Goal: Navigation & Orientation: Understand site structure

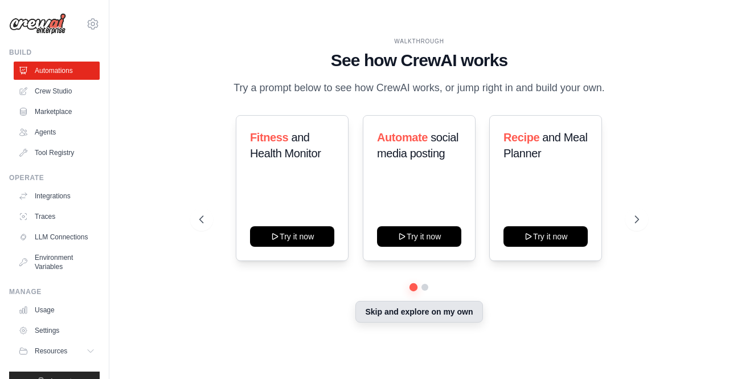
click at [425, 309] on button "Skip and explore on my own" at bounding box center [418, 312] width 127 height 22
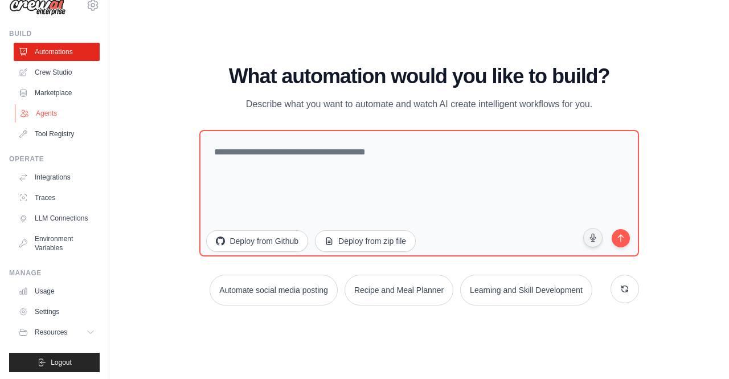
scroll to position [30, 0]
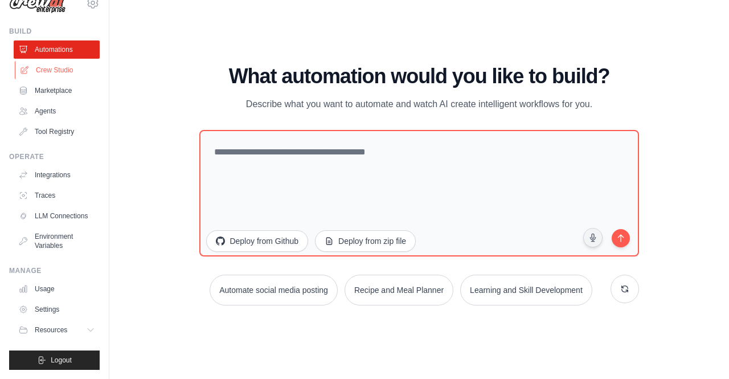
click at [66, 61] on link "Crew Studio" at bounding box center [58, 70] width 86 height 18
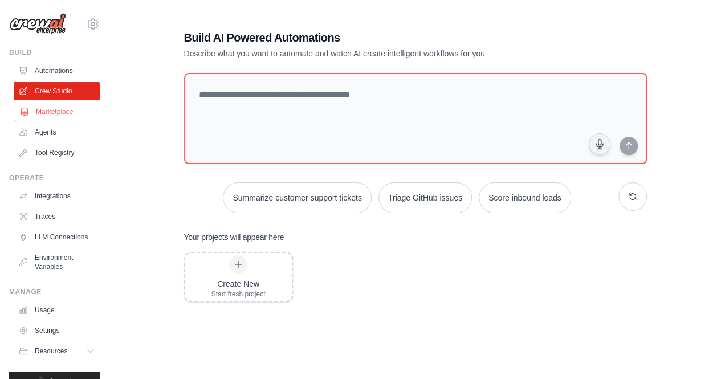
click at [38, 114] on link "Marketplace" at bounding box center [58, 112] width 86 height 18
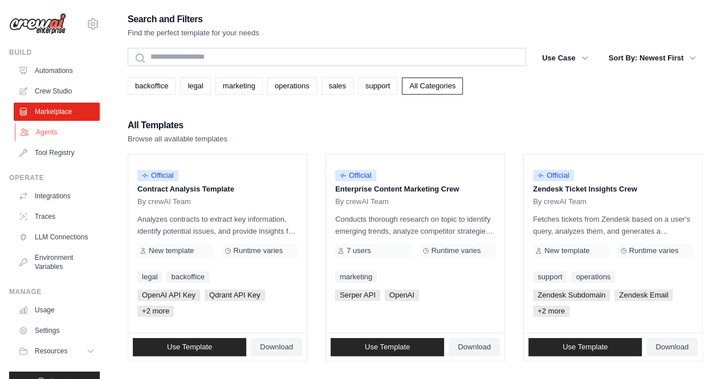
click at [42, 133] on link "Agents" at bounding box center [58, 132] width 86 height 18
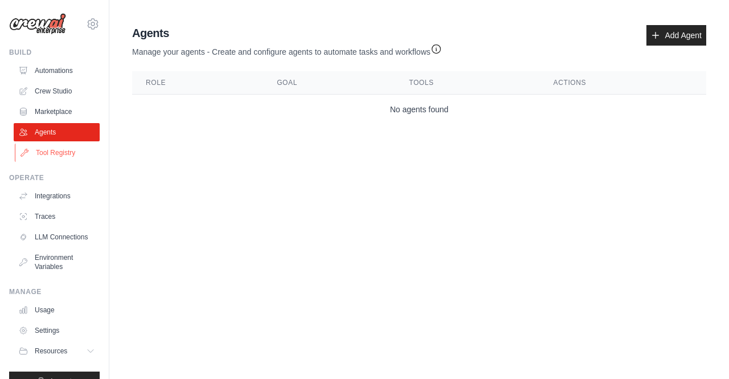
click at [56, 158] on link "Tool Registry" at bounding box center [58, 153] width 86 height 18
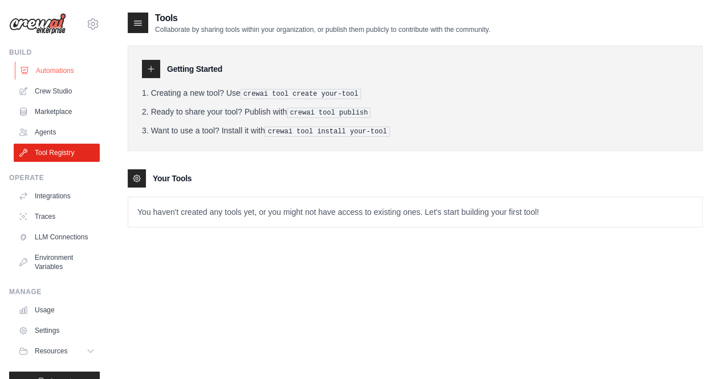
click at [55, 73] on link "Automations" at bounding box center [58, 71] width 86 height 18
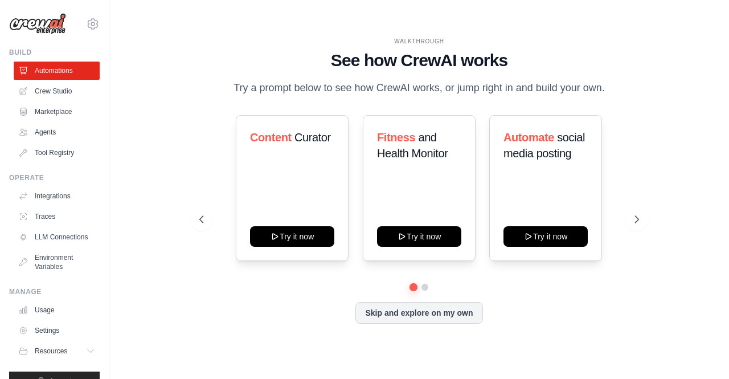
click at [39, 122] on ul "Automations Crew Studio Marketplace Agents Tool Registry" at bounding box center [57, 112] width 86 height 100
click at [38, 133] on link "Agents" at bounding box center [58, 132] width 86 height 18
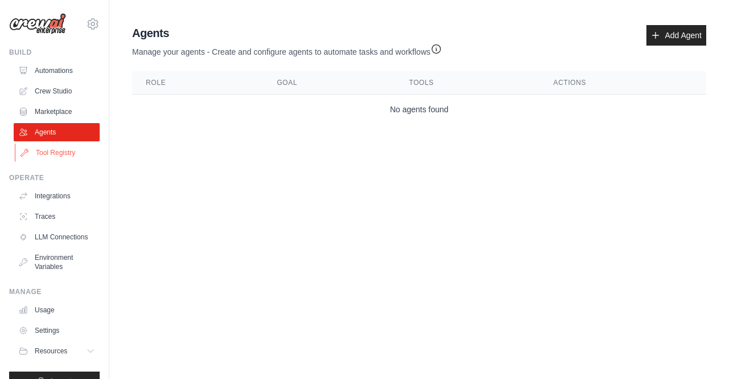
click at [43, 152] on link "Tool Registry" at bounding box center [58, 153] width 86 height 18
